Goal: Task Accomplishment & Management: Manage account settings

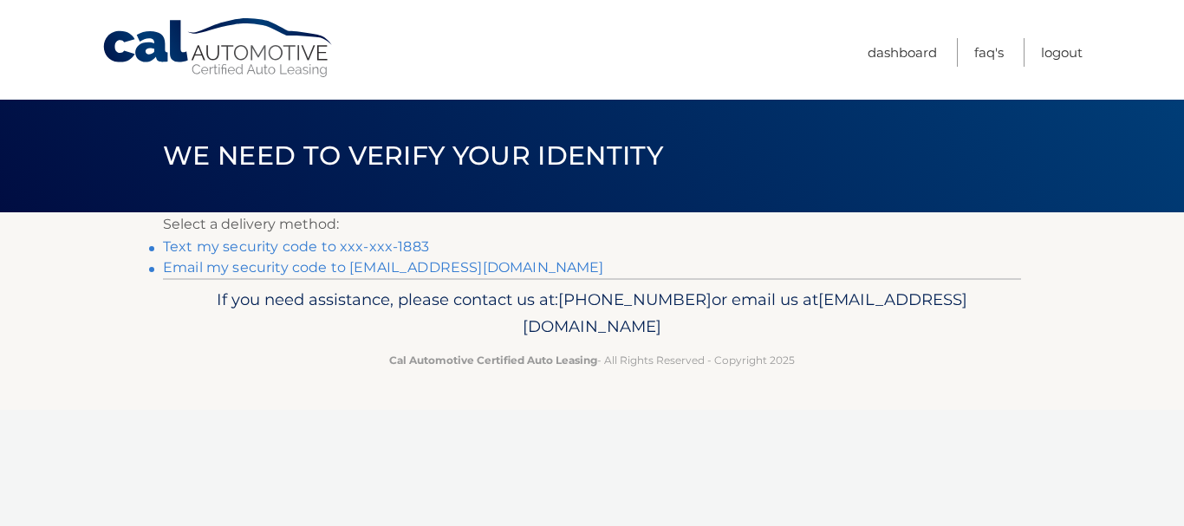
click at [338, 238] on link "Text my security code to xxx-xxx-1883" at bounding box center [296, 246] width 266 height 16
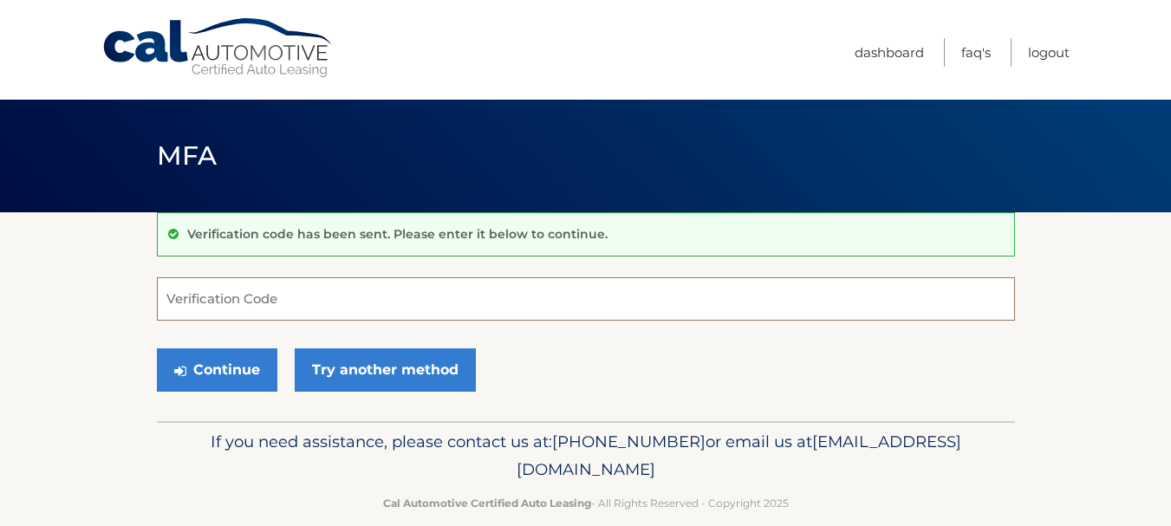
click at [295, 302] on input "Verification Code" at bounding box center [586, 298] width 858 height 43
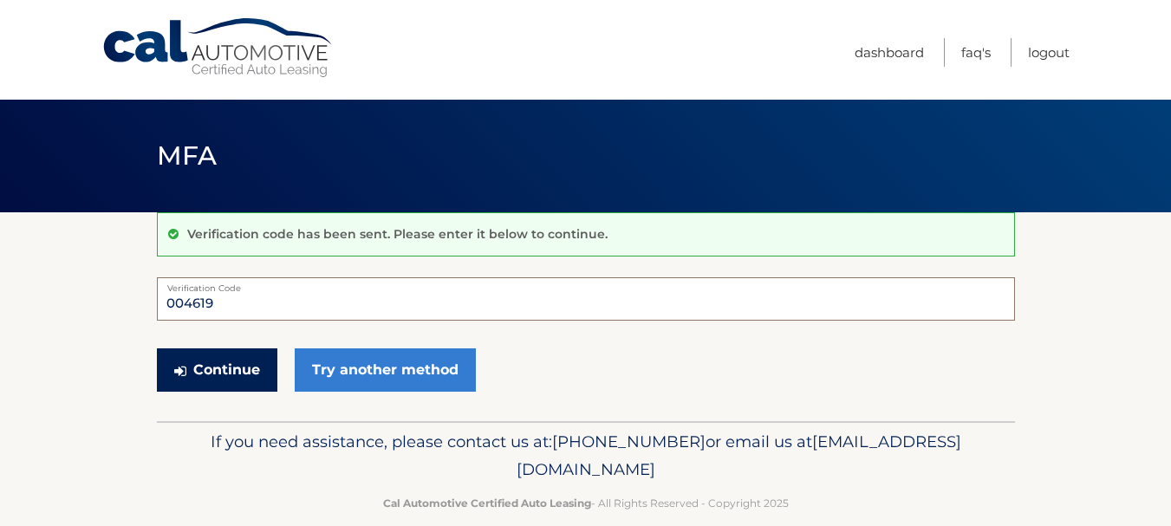
type input "004619"
click at [238, 361] on button "Continue" at bounding box center [217, 369] width 120 height 43
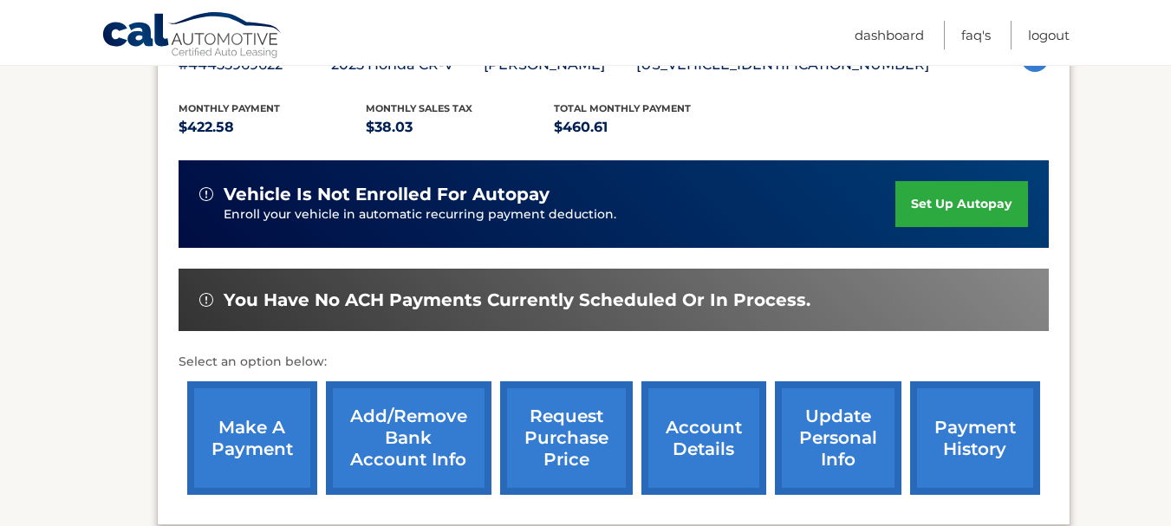
scroll to position [347, 0]
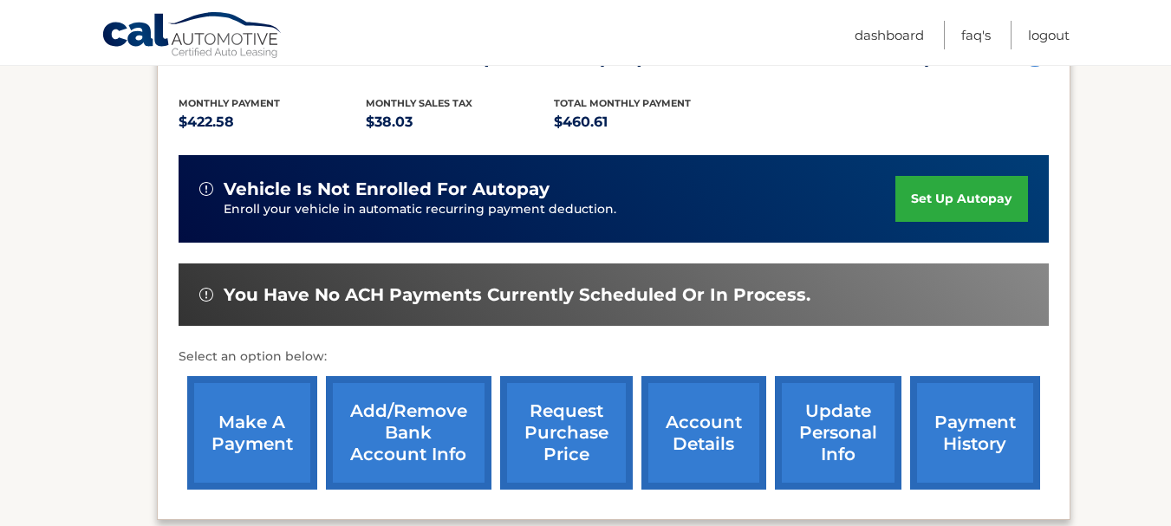
click at [419, 432] on link "Add/Remove bank account info" at bounding box center [409, 433] width 166 height 114
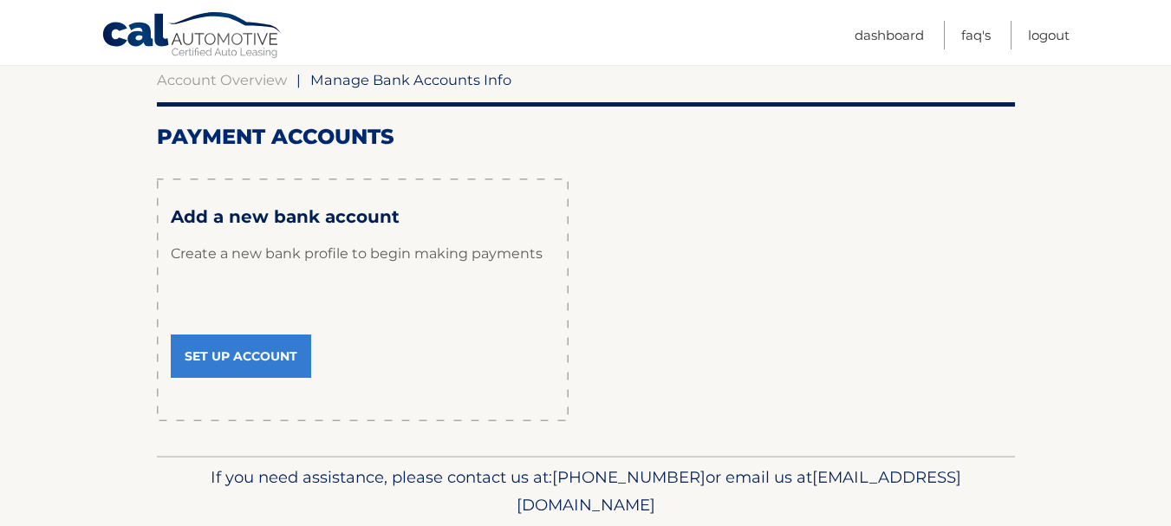
scroll to position [173, 0]
click at [257, 348] on link "Set Up Account" at bounding box center [241, 355] width 140 height 43
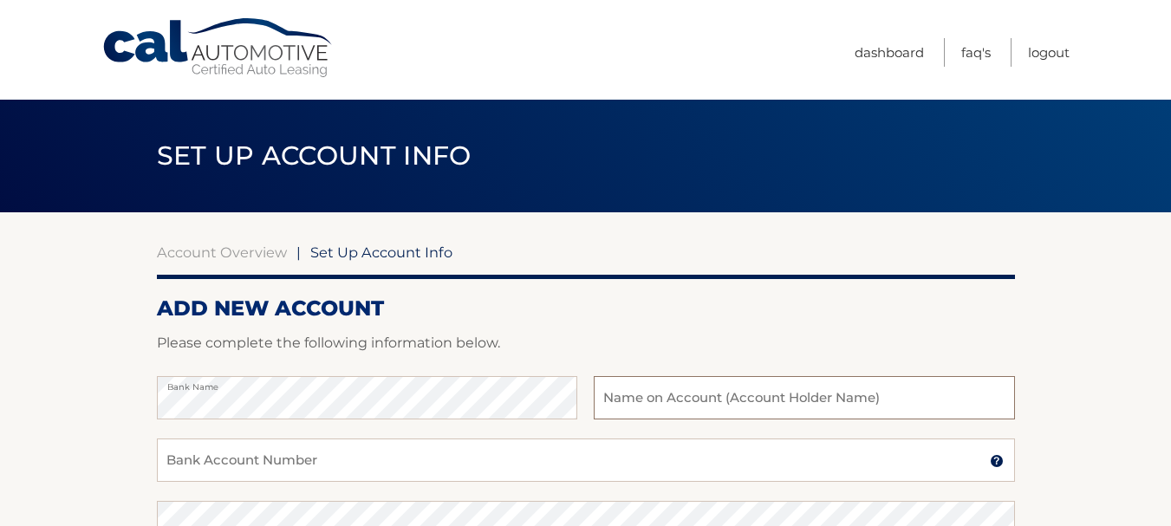
click at [654, 395] on input "text" at bounding box center [804, 397] width 420 height 43
type input "[PERSON_NAME], [PERSON_NAME]"
click at [338, 464] on input "Bank Account Number" at bounding box center [586, 460] width 858 height 43
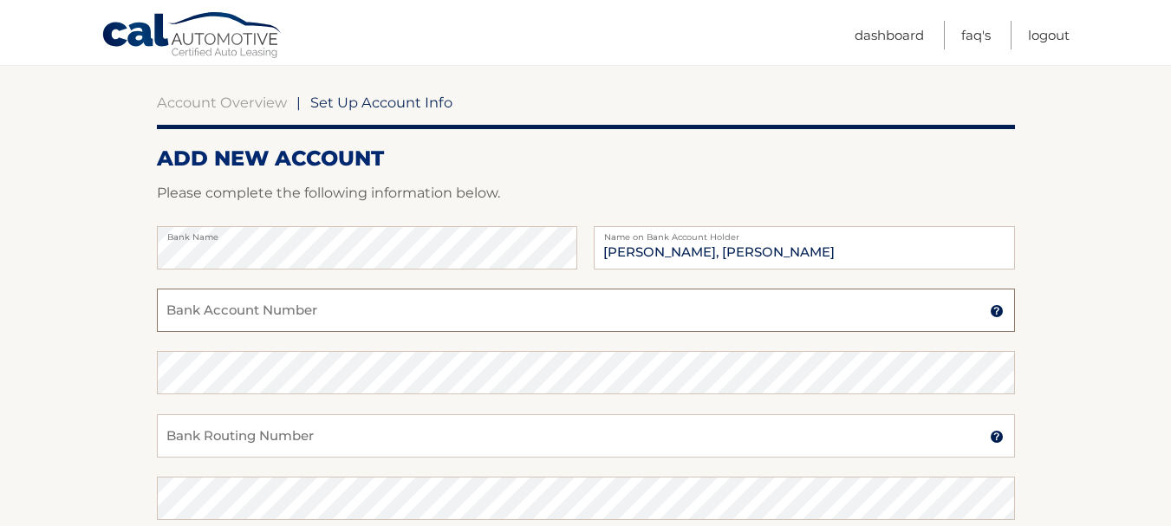
scroll to position [173, 0]
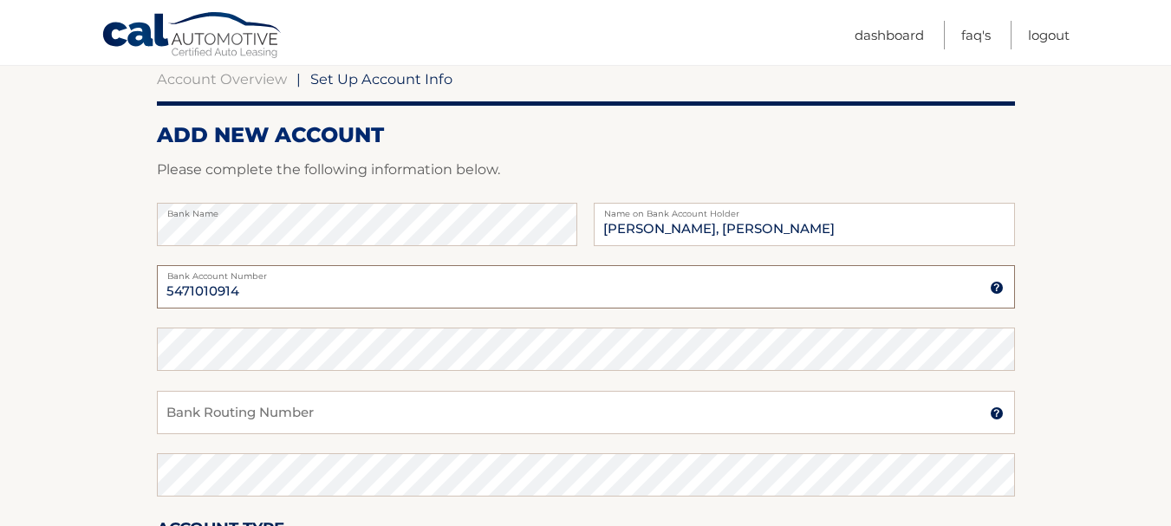
type input "5471010914"
click at [276, 421] on input "Bank Routing Number" at bounding box center [586, 412] width 858 height 43
type input "231372691"
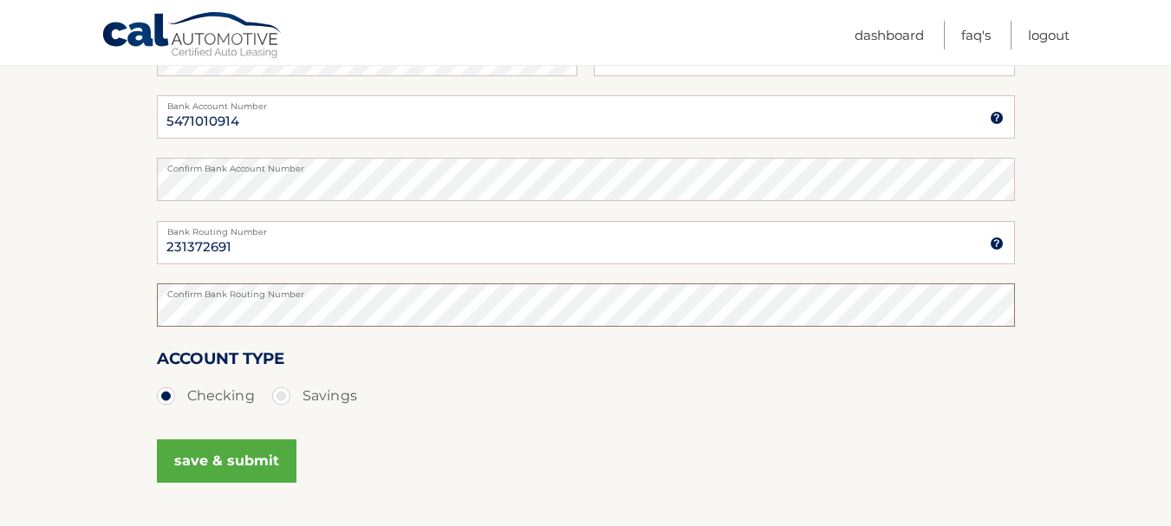
scroll to position [347, 0]
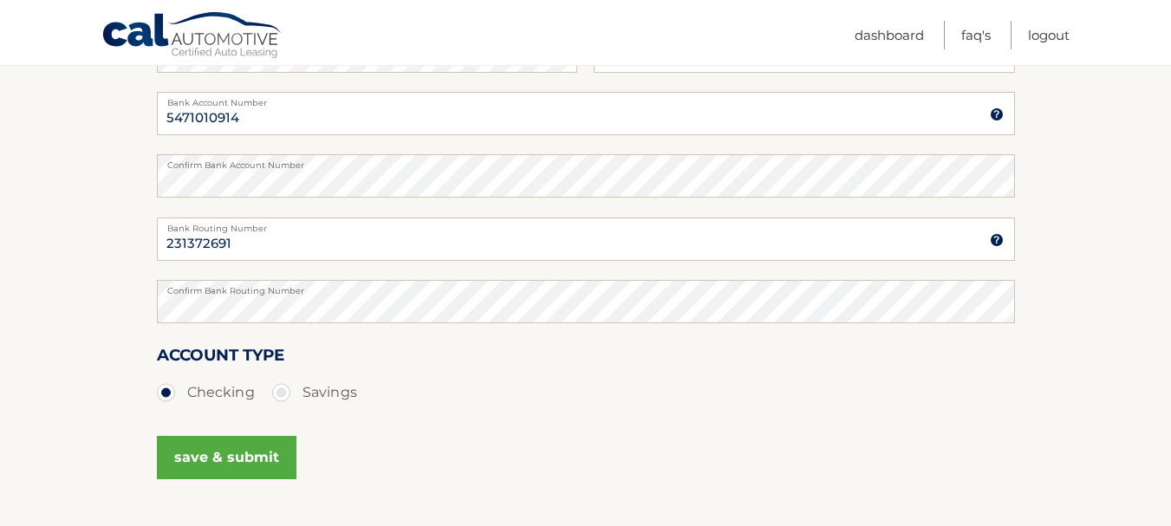
click at [218, 450] on button "save & submit" at bounding box center [227, 457] width 140 height 43
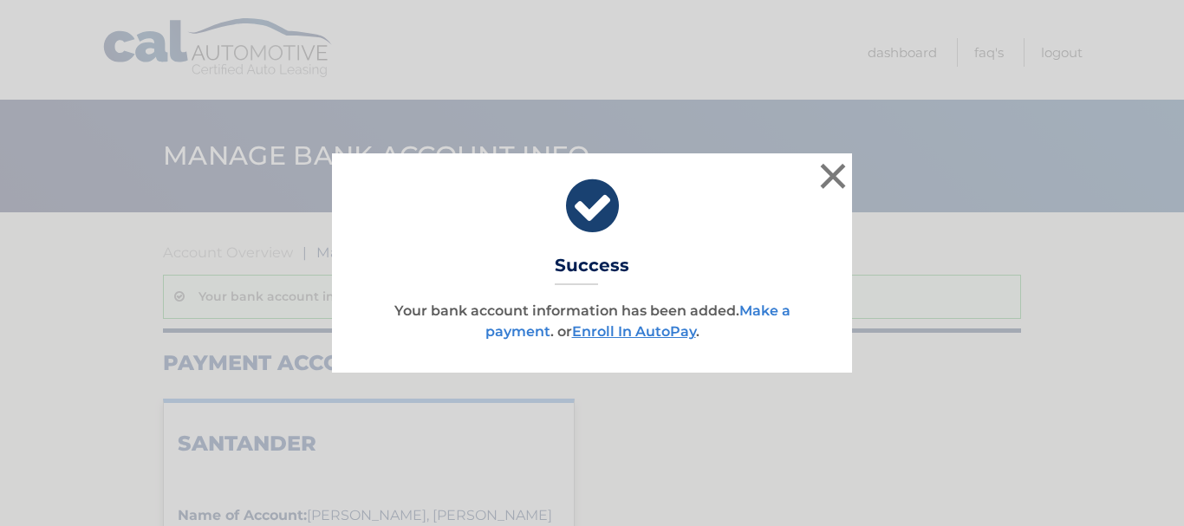
click at [518, 329] on link "Make a payment" at bounding box center [637, 321] width 305 height 37
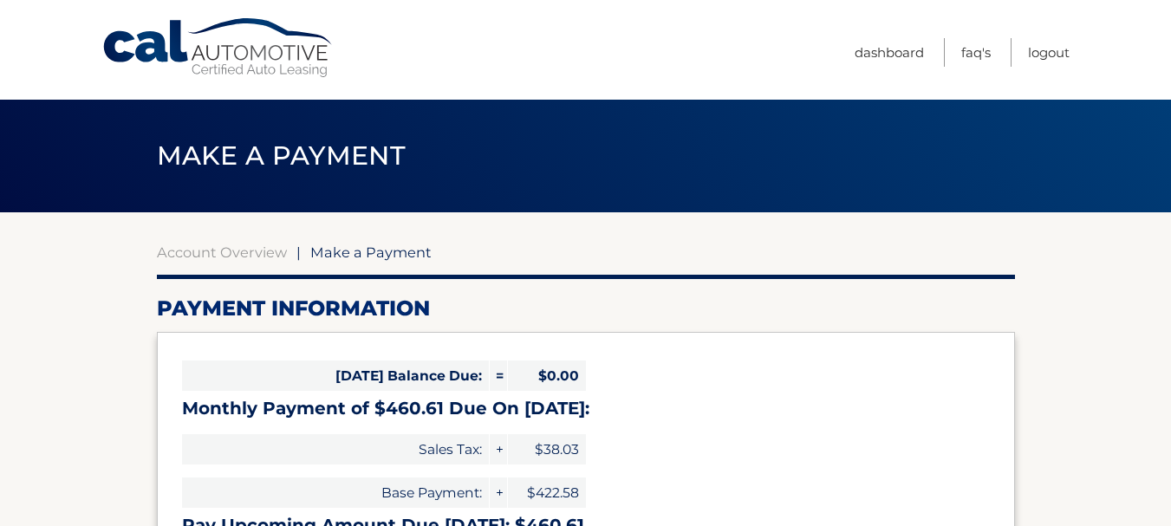
select select "Mjg0NGVhZjgtMzZlZC00NWRiLThhZDktYmI5ZjFiMDE0NDA1"
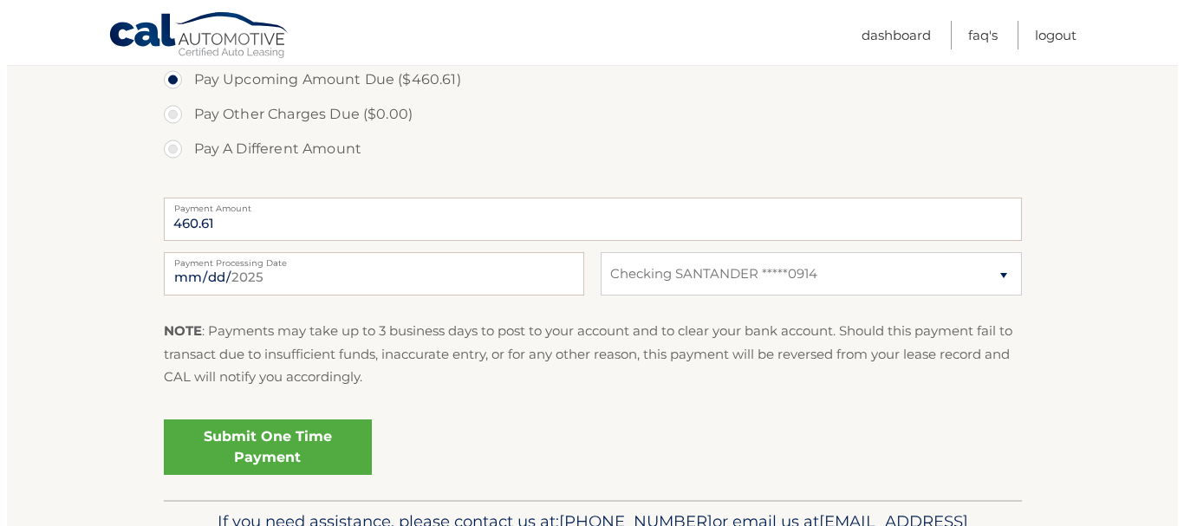
scroll to position [694, 0]
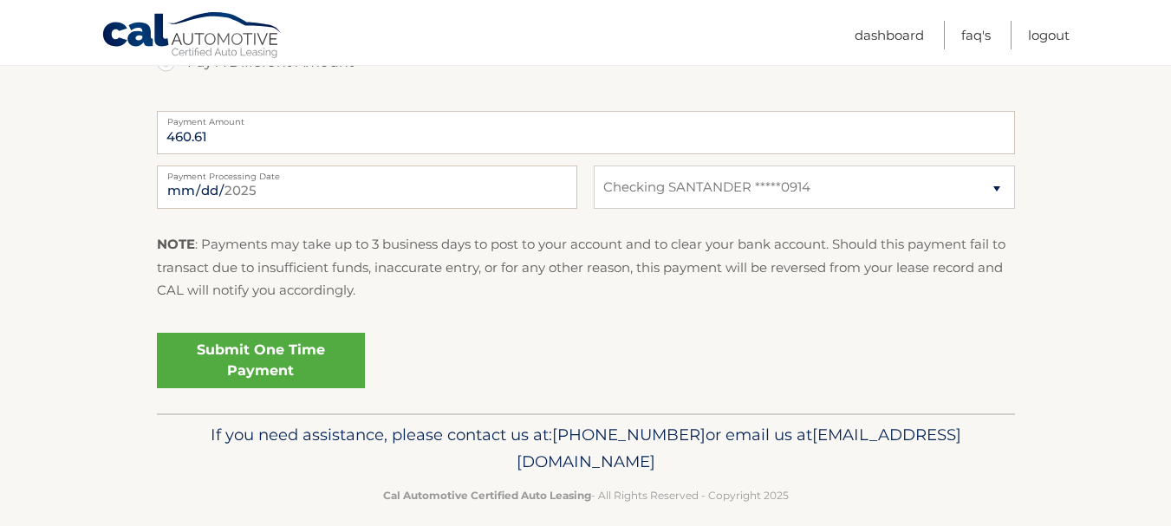
click at [266, 351] on link "Submit One Time Payment" at bounding box center [261, 360] width 208 height 55
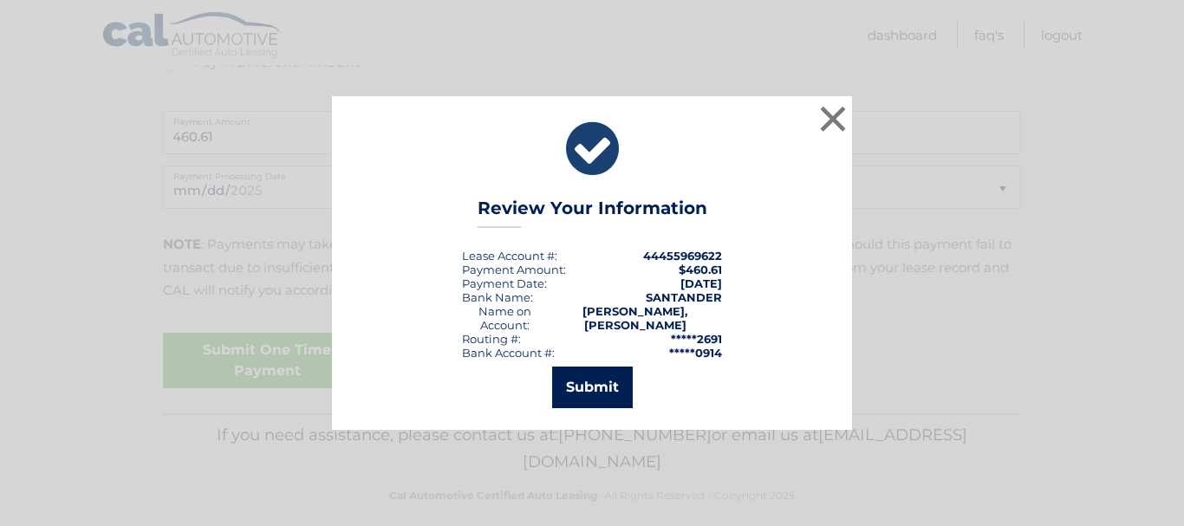
click at [575, 384] on button "Submit" at bounding box center [592, 388] width 81 height 42
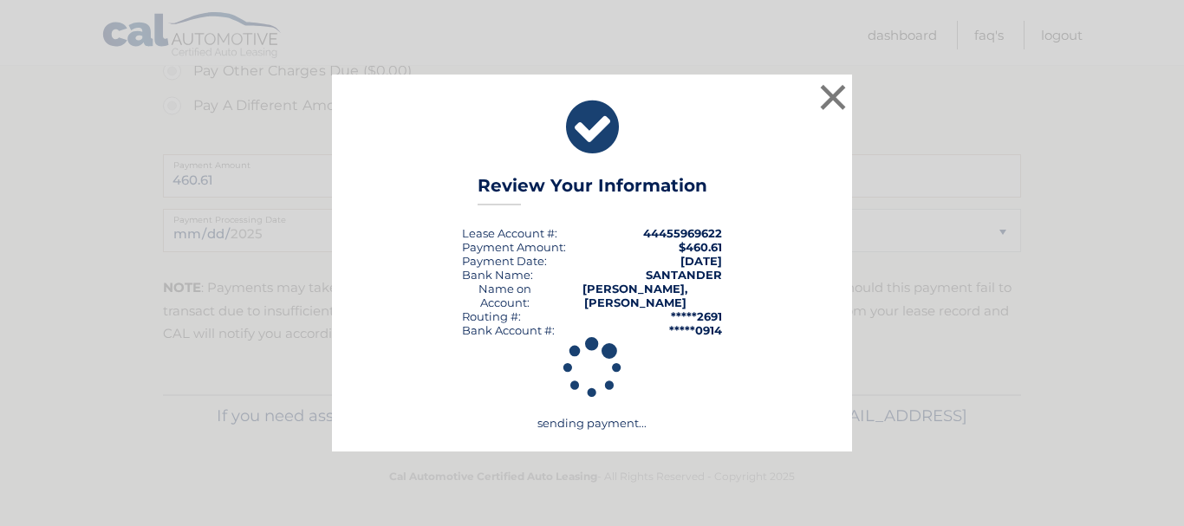
scroll to position [650, 0]
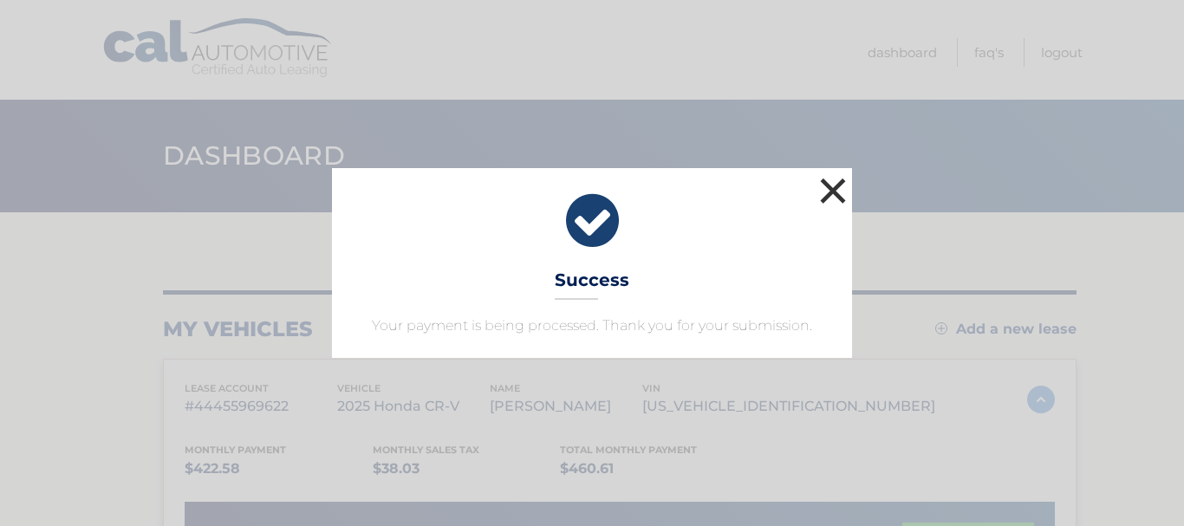
click at [830, 184] on button "×" at bounding box center [833, 190] width 35 height 35
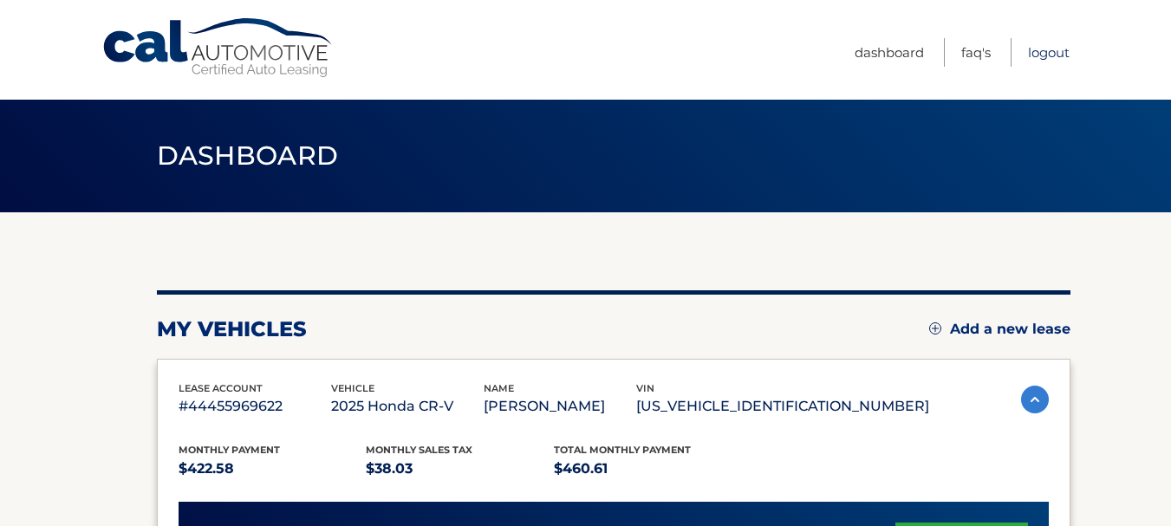
click at [1045, 51] on link "Logout" at bounding box center [1049, 52] width 42 height 29
